Goal: Information Seeking & Learning: Learn about a topic

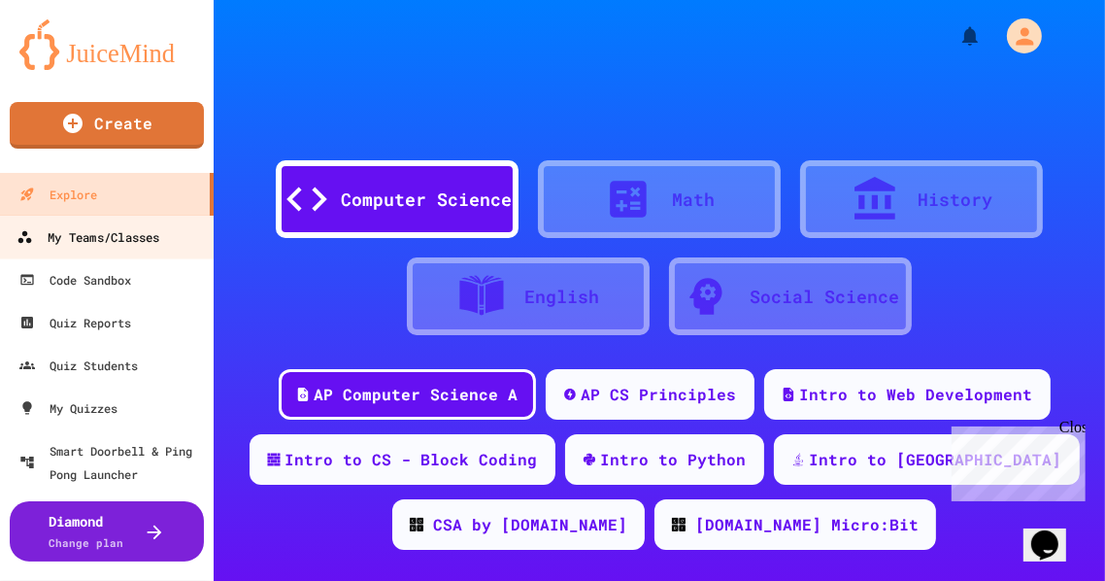
click at [116, 240] on div "My Teams/Classes" at bounding box center [88, 237] width 143 height 24
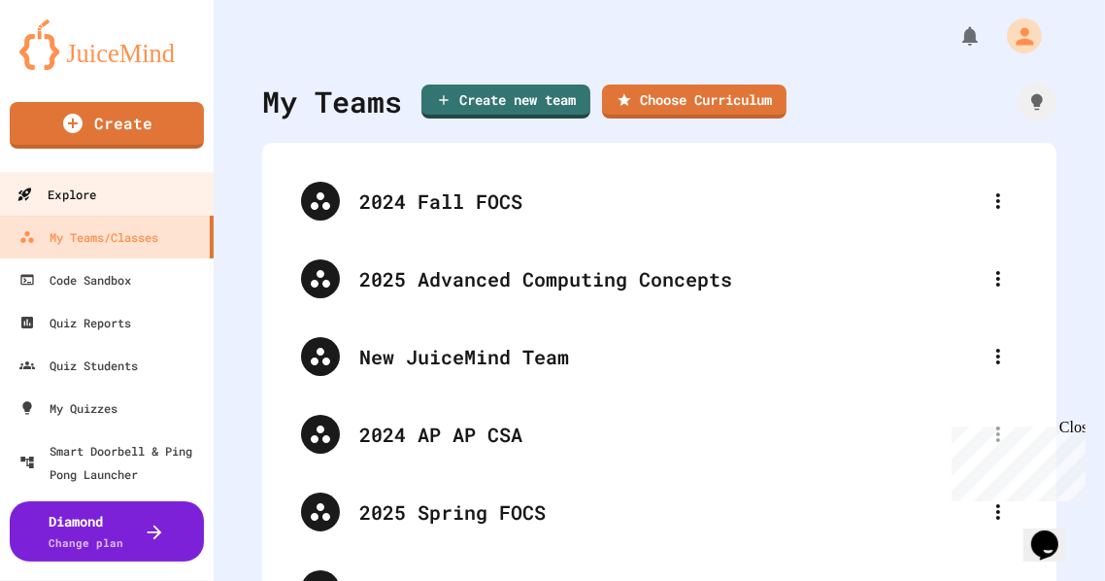
click at [99, 191] on link "Explore" at bounding box center [107, 194] width 220 height 44
